Goal: Navigation & Orientation: Find specific page/section

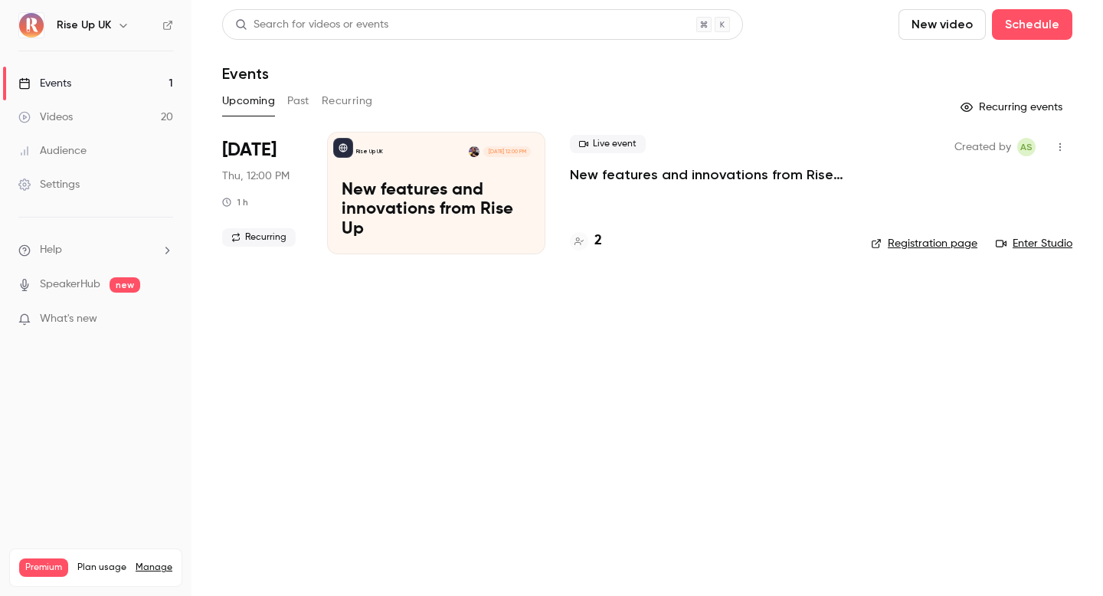
click at [110, 28] on div "Rise Up UK" at bounding box center [103, 25] width 93 height 18
click at [114, 28] on button "button" at bounding box center [123, 25] width 18 height 18
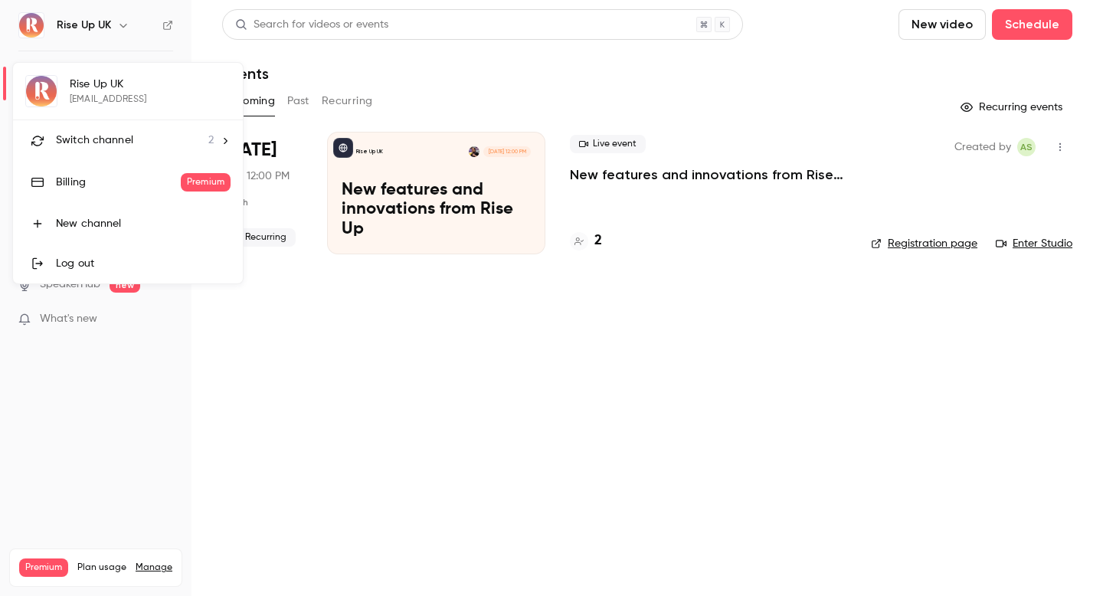
click at [136, 142] on div "Switch channel 2" at bounding box center [135, 141] width 158 height 16
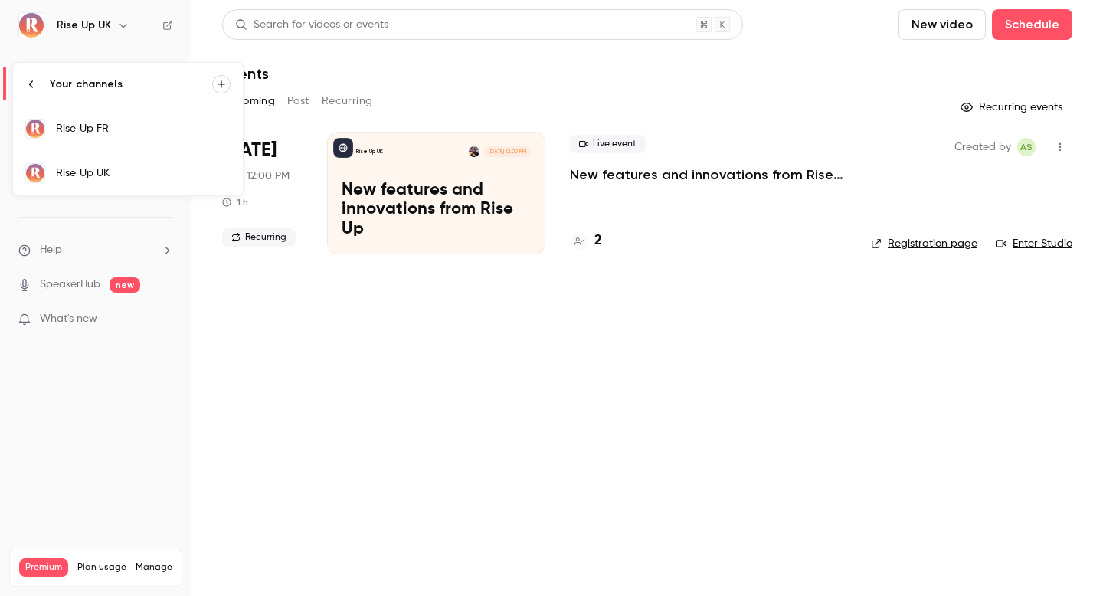
click at [144, 133] on div "Rise Up FR" at bounding box center [143, 128] width 175 height 15
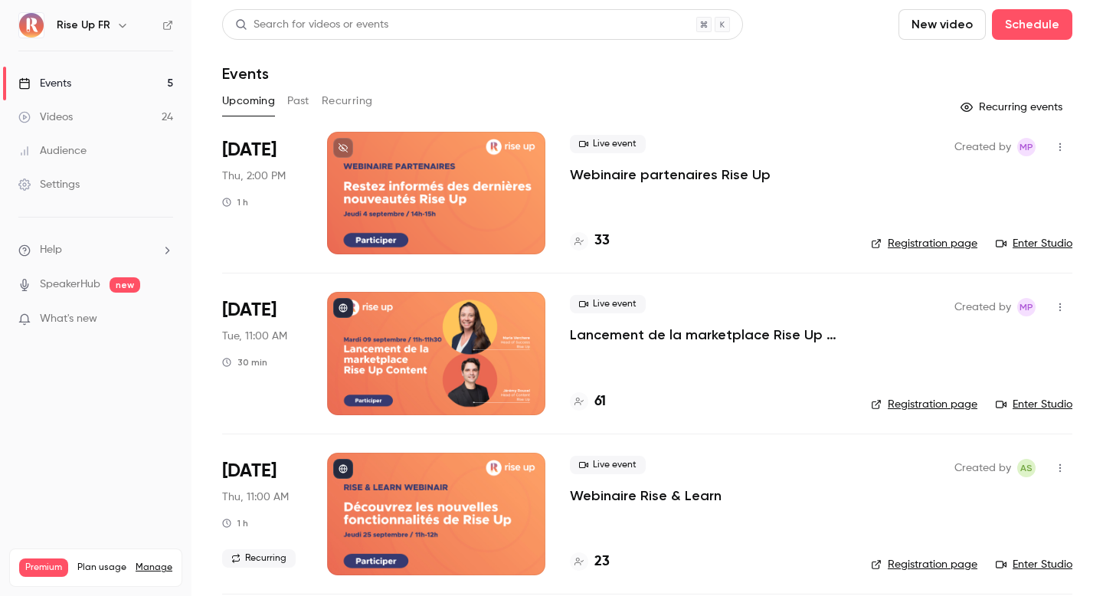
click at [491, 364] on div at bounding box center [436, 353] width 218 height 123
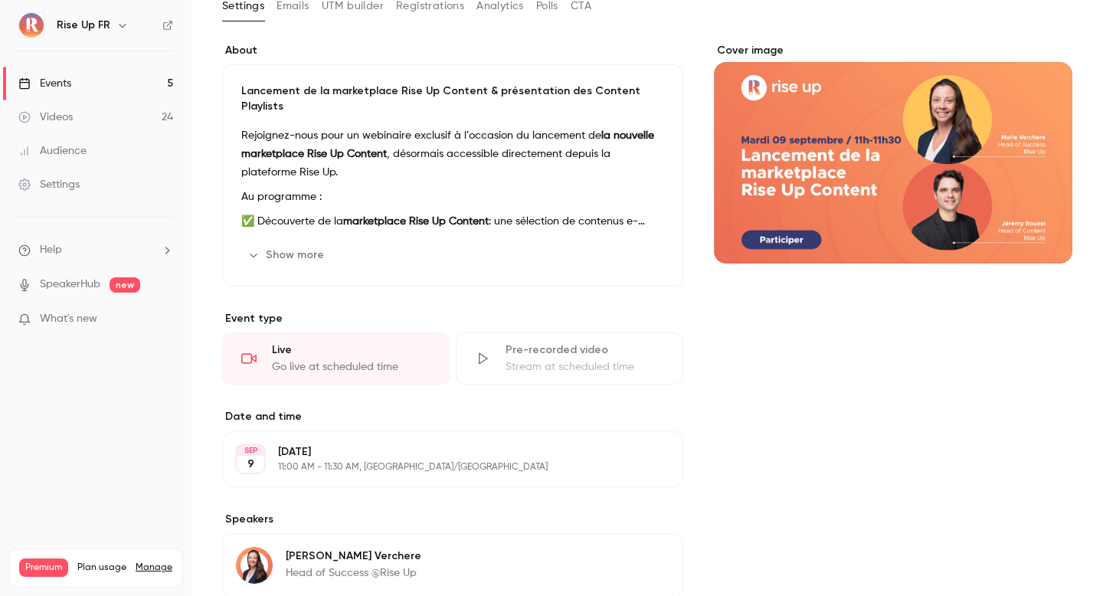
scroll to position [316, 0]
